Goal: Task Accomplishment & Management: Manage account settings

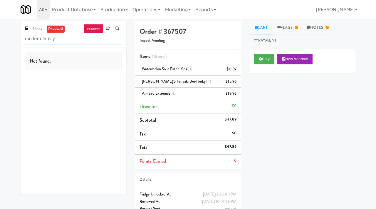
type input "modern family"
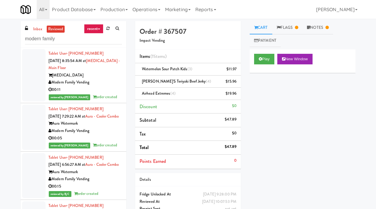
click at [98, 29] on icon at bounding box center [99, 28] width 2 height 1
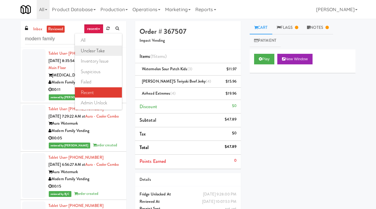
click at [92, 51] on link "unclear take" at bounding box center [98, 51] width 47 height 11
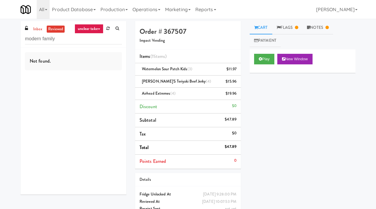
click at [93, 31] on link "unclear take" at bounding box center [89, 28] width 29 height 9
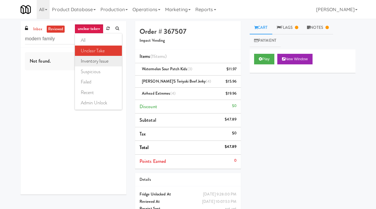
click at [91, 59] on link "inventory issue" at bounding box center [98, 61] width 47 height 11
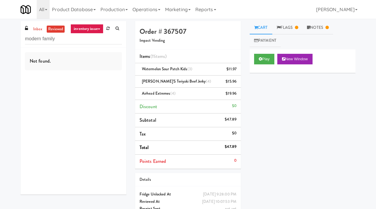
click at [92, 29] on link "inventory issue" at bounding box center [86, 28] width 33 height 9
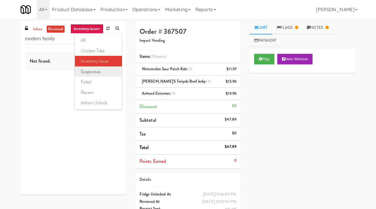
click at [90, 69] on link "suspicious" at bounding box center [98, 71] width 47 height 11
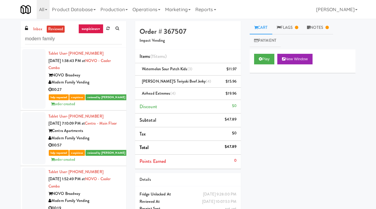
scroll to position [12, 0]
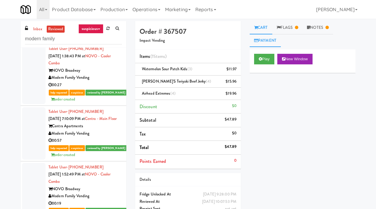
click at [267, 39] on link "Payment" at bounding box center [265, 40] width 31 height 13
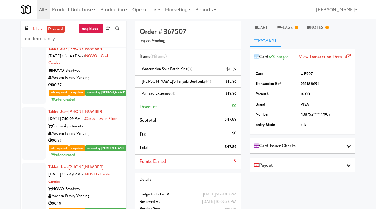
click at [93, 30] on link "suspicious" at bounding box center [90, 28] width 25 height 9
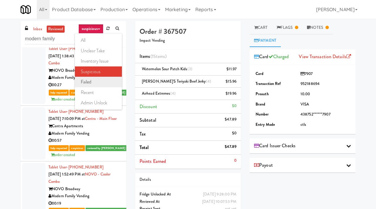
click at [92, 80] on link "failed" at bounding box center [98, 82] width 47 height 11
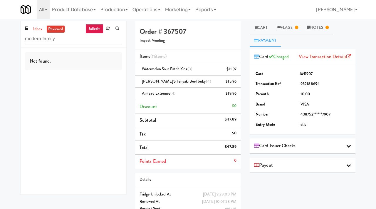
click at [98, 25] on link "failed" at bounding box center [94, 28] width 18 height 9
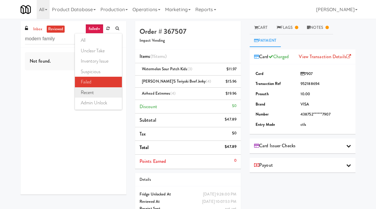
click at [87, 94] on link "recent" at bounding box center [98, 92] width 47 height 11
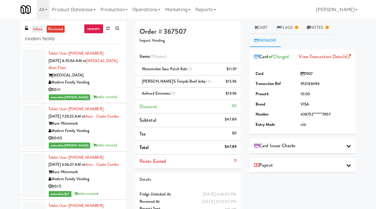
click at [39, 30] on link "inbox" at bounding box center [38, 29] width 12 height 7
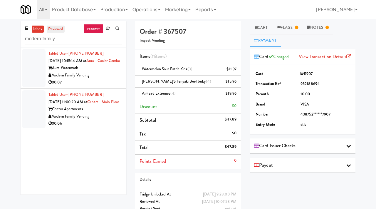
click at [56, 27] on link "reviewed" at bounding box center [56, 29] width 18 height 7
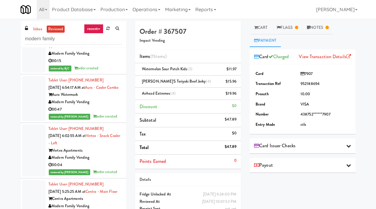
scroll to position [128, 0]
